Goal: Task Accomplishment & Management: Use online tool/utility

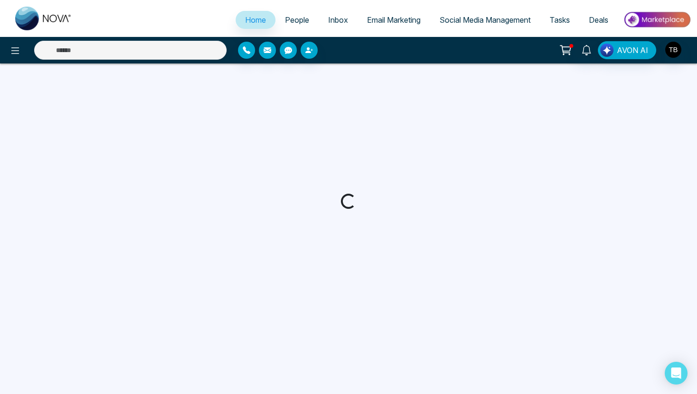
select select "*"
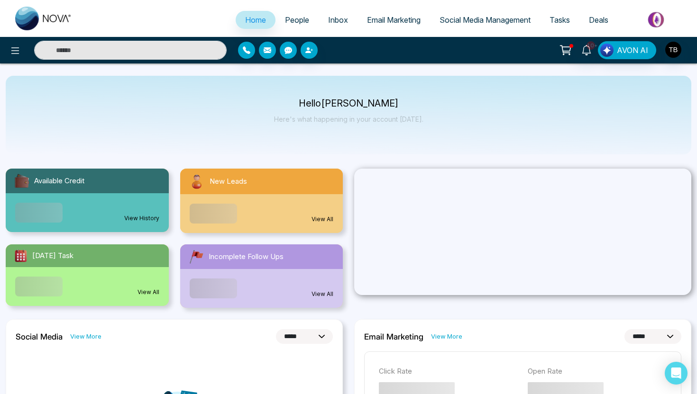
click at [286, 23] on span "People" at bounding box center [297, 19] width 24 height 9
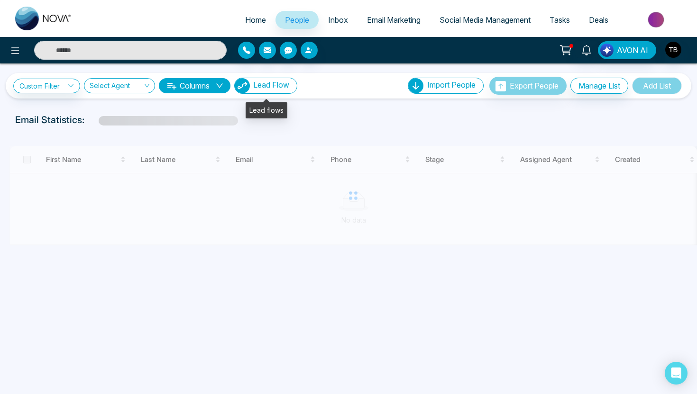
click at [259, 91] on button "Lead Flow" at bounding box center [265, 86] width 63 height 16
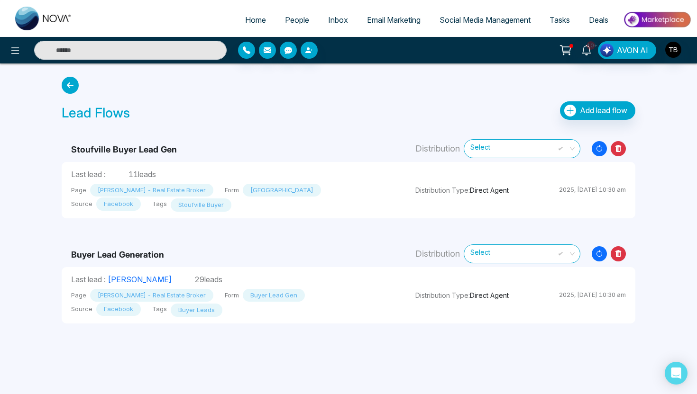
click at [593, 147] on icon "Resync Leads" at bounding box center [599, 148] width 15 height 15
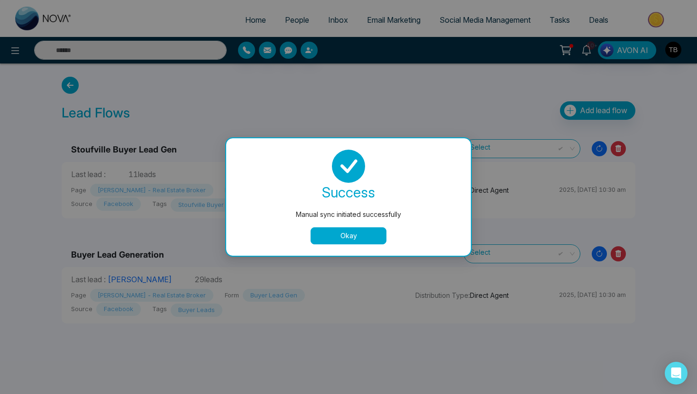
click at [363, 233] on button "Okay" at bounding box center [348, 236] width 76 height 17
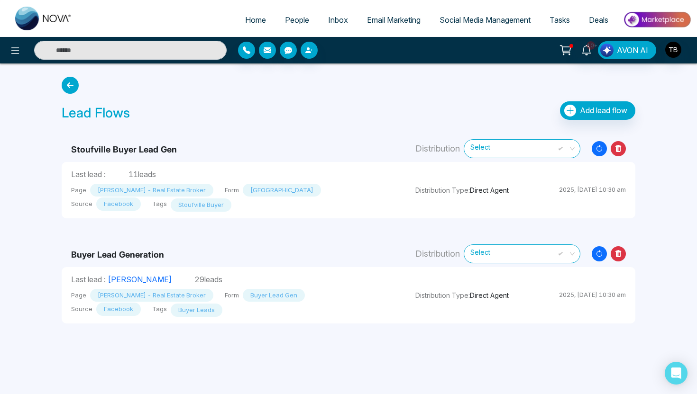
click at [598, 251] on icon at bounding box center [599, 254] width 6 height 6
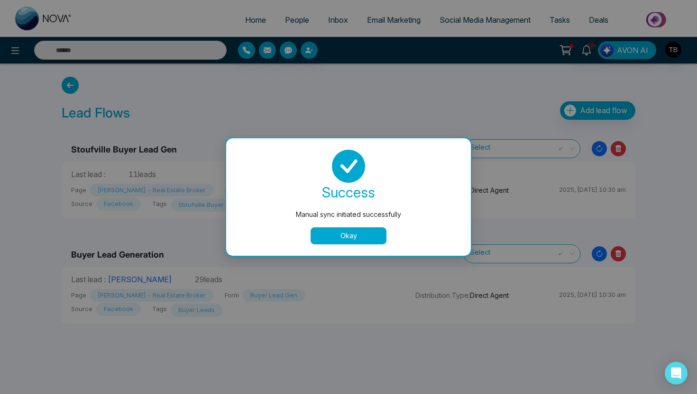
click at [344, 241] on button "Okay" at bounding box center [348, 236] width 76 height 17
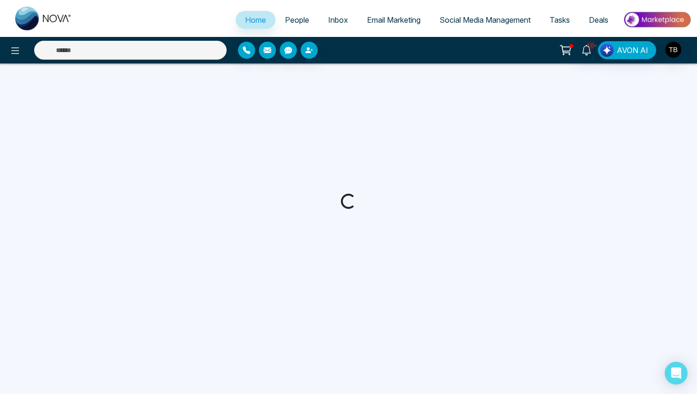
select select "*"
